Goal: Task Accomplishment & Management: Use online tool/utility

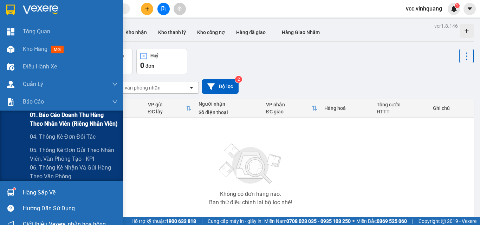
click at [77, 115] on span "01. Báo cáo doanh thu hàng theo nhân viên (riêng nhân viên)" at bounding box center [74, 120] width 88 height 18
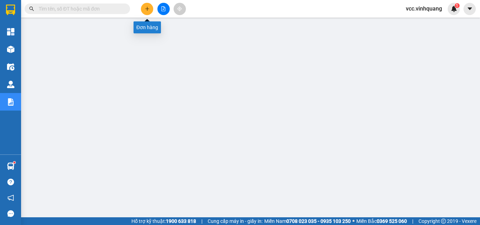
click at [148, 7] on icon "plus" at bounding box center [147, 8] width 5 height 5
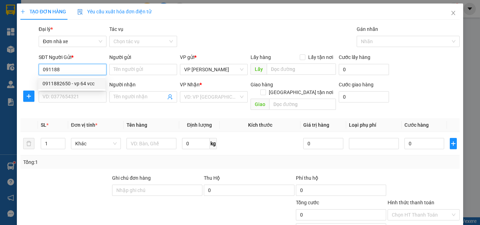
click at [77, 83] on div "0911882650 - vp 64 vcc" at bounding box center [71, 84] width 59 height 8
type input "0911882650"
type input "vp 64 vcc"
type input "0931353999"
type input "CTY. [GEOGRAPHIC_DATA]"
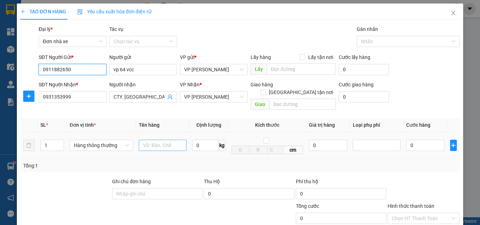
type input "0911882650"
click at [151, 140] on input "text" at bounding box center [163, 145] width 48 height 11
type input "BÁO CÁO 12/10"
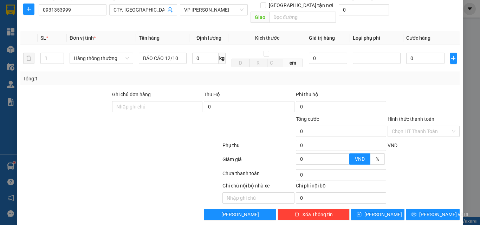
scroll to position [88, 0]
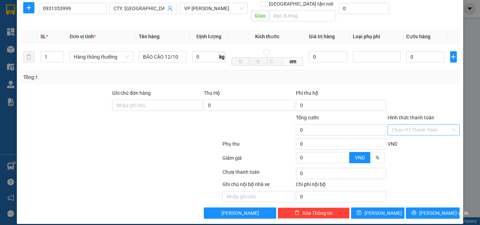
click at [405, 125] on input "Hình thức thanh toán" at bounding box center [421, 130] width 59 height 11
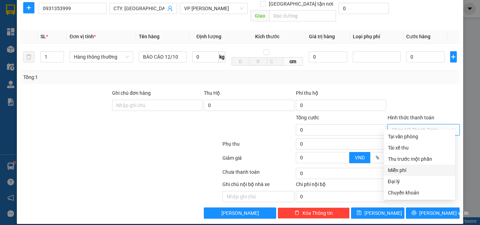
click at [415, 170] on div "Miễn phí" at bounding box center [419, 170] width 63 height 8
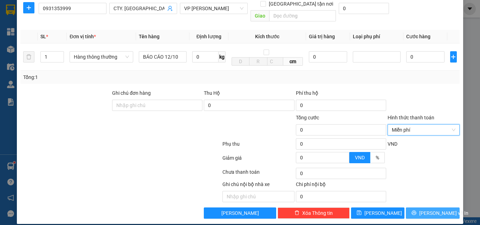
click at [433, 209] on span "[PERSON_NAME] và In" at bounding box center [443, 213] width 49 height 8
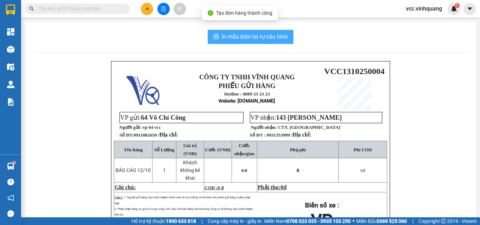
click at [247, 35] on span "In mẫu biên lai tự cấu hình" at bounding box center [255, 36] width 66 height 9
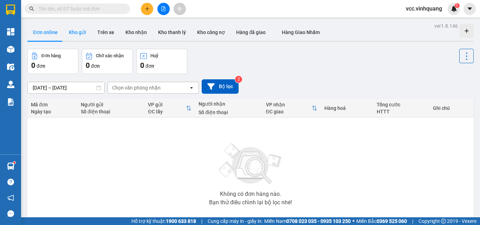
click at [74, 31] on button "Kho gửi" at bounding box center [77, 32] width 28 height 17
type input "[DATE] – [DATE]"
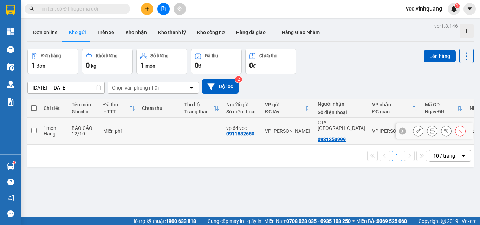
click at [34, 128] on input "checkbox" at bounding box center [33, 130] width 5 height 5
checkbox input "true"
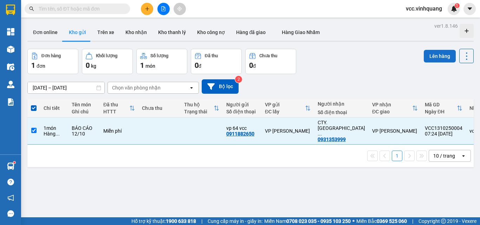
click at [436, 55] on button "Lên hàng" at bounding box center [439, 56] width 32 height 13
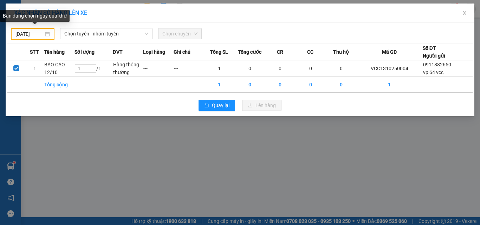
click at [46, 34] on div "[DATE]" at bounding box center [32, 34] width 34 height 8
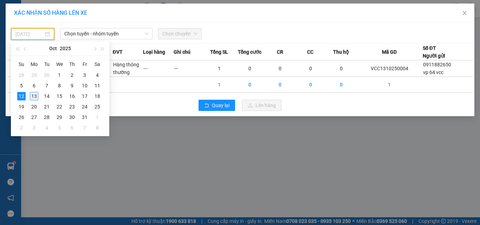
click at [34, 95] on div "13" at bounding box center [34, 96] width 8 height 8
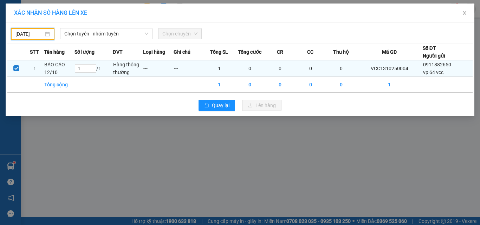
type input "[DATE]"
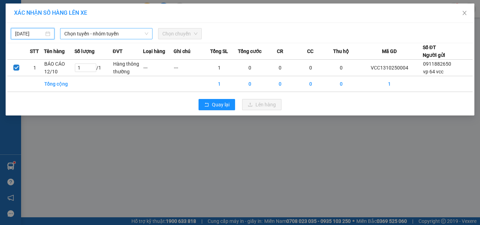
click at [105, 32] on span "Chọn tuyến - nhóm tuyến" at bounding box center [106, 33] width 84 height 11
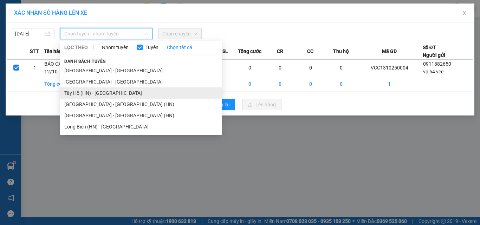
click at [107, 91] on li "Tây Hồ (HN) - [GEOGRAPHIC_DATA]" at bounding box center [141, 92] width 162 height 11
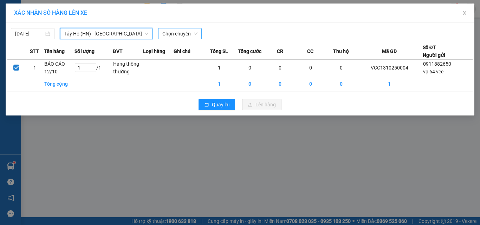
click at [179, 31] on span "Chọn chuyến" at bounding box center [179, 33] width 35 height 11
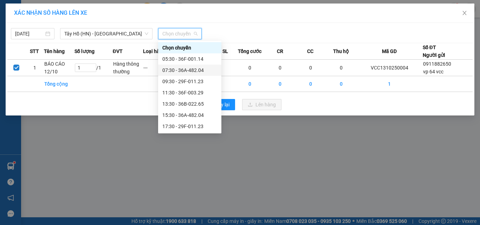
click at [194, 70] on div "07:30 - 36A-482.04" at bounding box center [189, 70] width 55 height 8
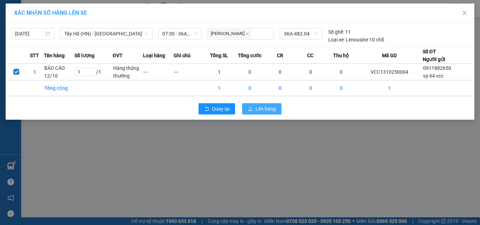
click at [261, 110] on span "Lên hàng" at bounding box center [265, 109] width 20 height 8
